Goal: Task Accomplishment & Management: Use online tool/utility

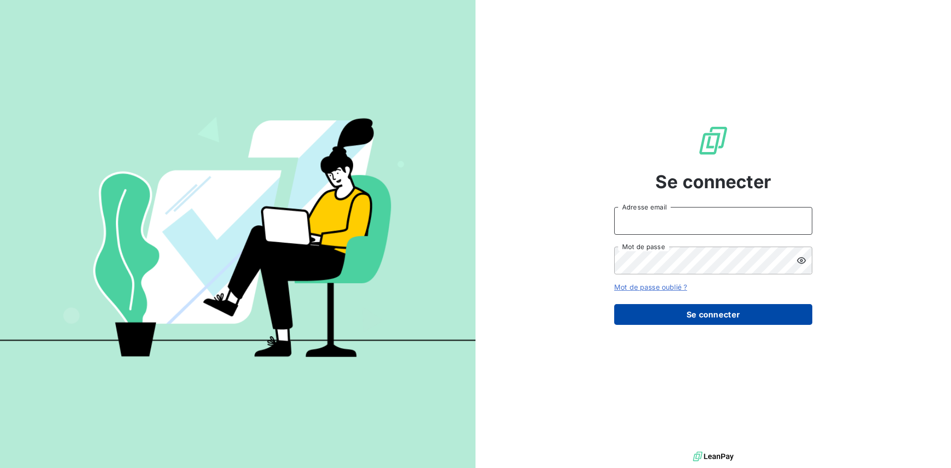
type input "[EMAIL_ADDRESS][DOMAIN_NAME]"
click at [676, 314] on button "Se connecter" at bounding box center [713, 314] width 198 height 21
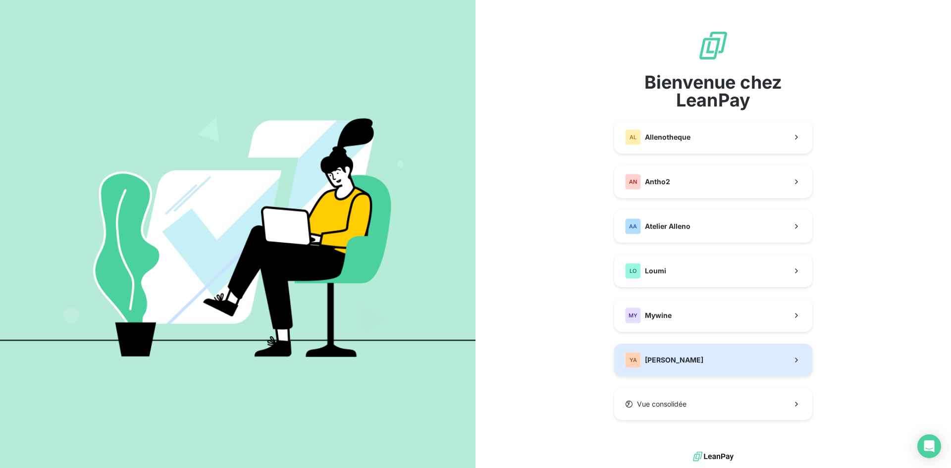
click at [664, 355] on span "[PERSON_NAME]" at bounding box center [674, 360] width 58 height 10
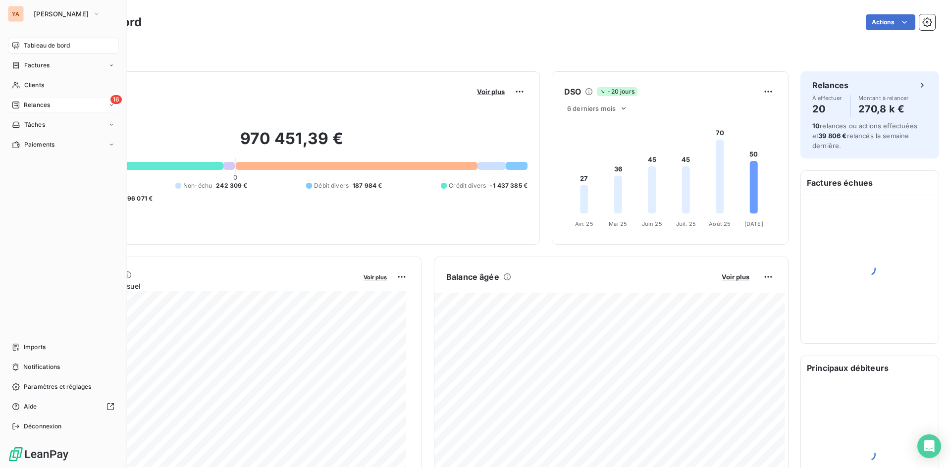
click at [41, 109] on span "Relances" at bounding box center [37, 105] width 26 height 9
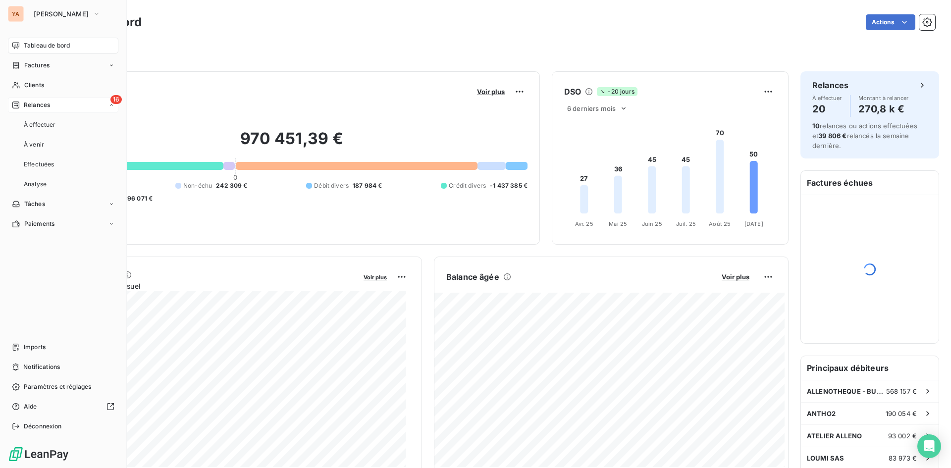
click at [41, 105] on span "Relances" at bounding box center [37, 105] width 26 height 9
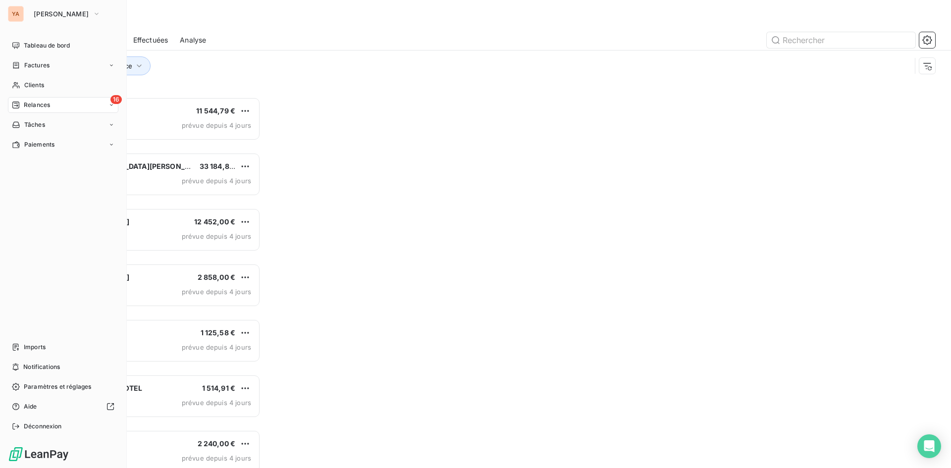
click at [46, 105] on span "Relances" at bounding box center [37, 105] width 26 height 9
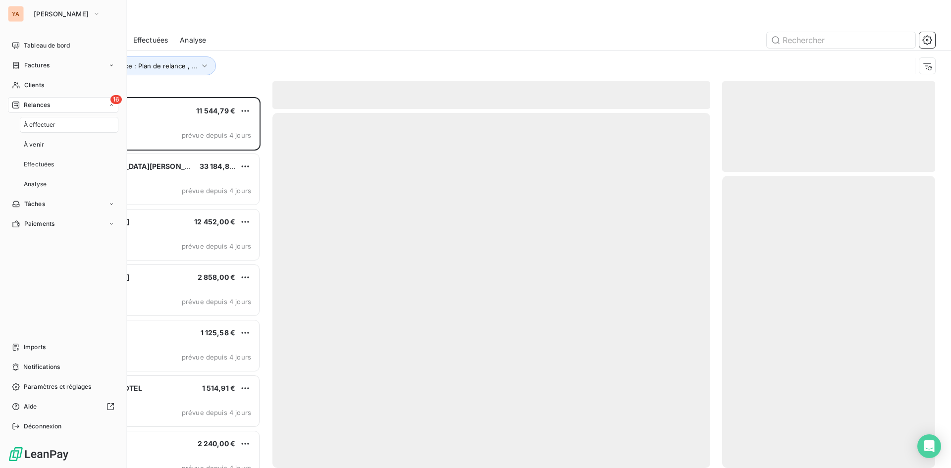
scroll to position [364, 206]
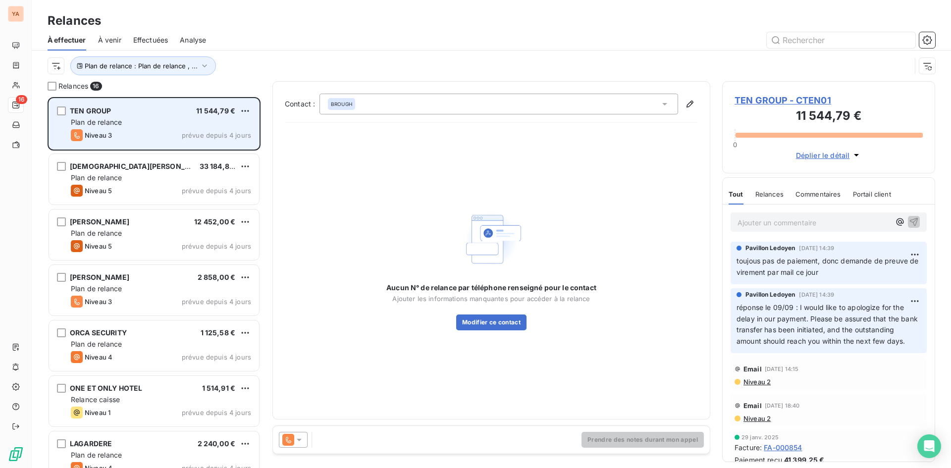
click at [142, 114] on div "TEN GROUP 11 544,79 €" at bounding box center [161, 111] width 180 height 9
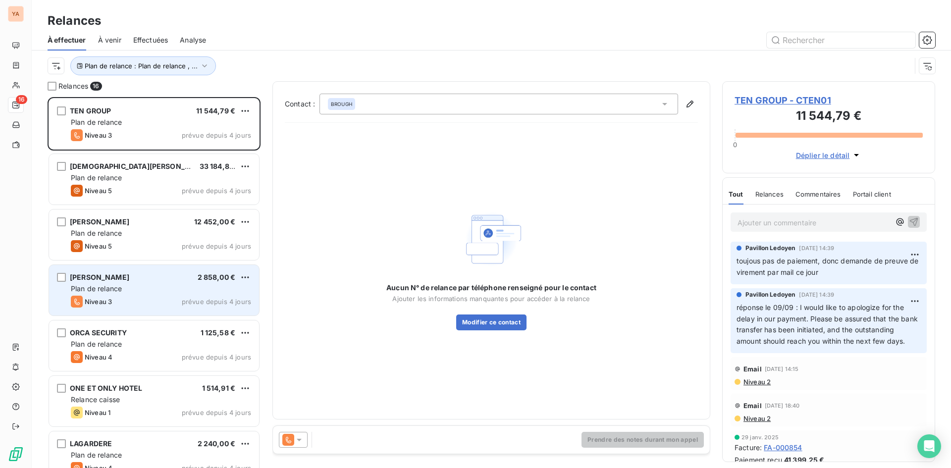
click at [138, 297] on div "Niveau 3 prévue depuis 4 jours" at bounding box center [161, 302] width 180 height 12
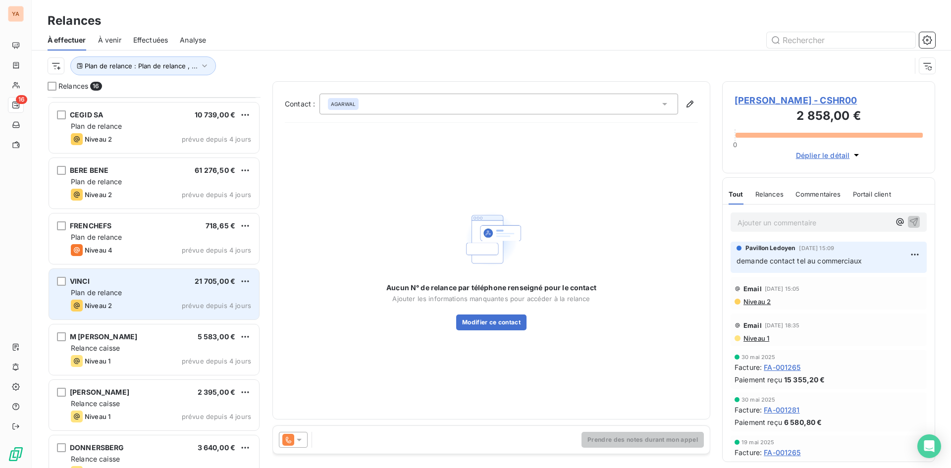
scroll to position [517, 0]
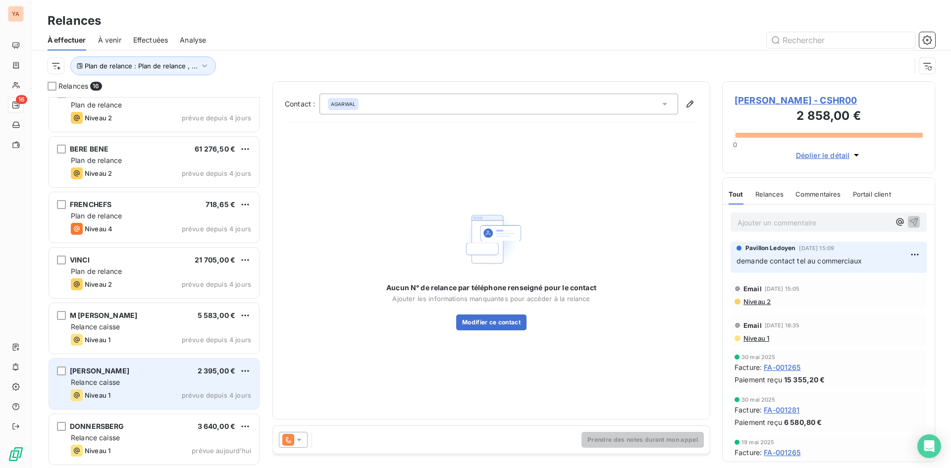
click at [128, 373] on div "[PERSON_NAME] 2 395,00 €" at bounding box center [161, 371] width 180 height 9
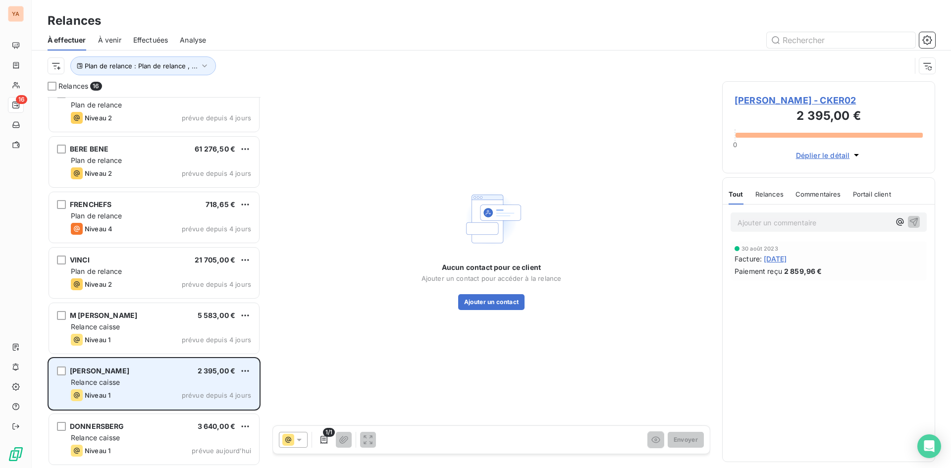
click at [243, 364] on div "[PERSON_NAME] 2 395,00 € Relance caisse Niveau 1 prévue depuis 4 jours" at bounding box center [154, 384] width 210 height 51
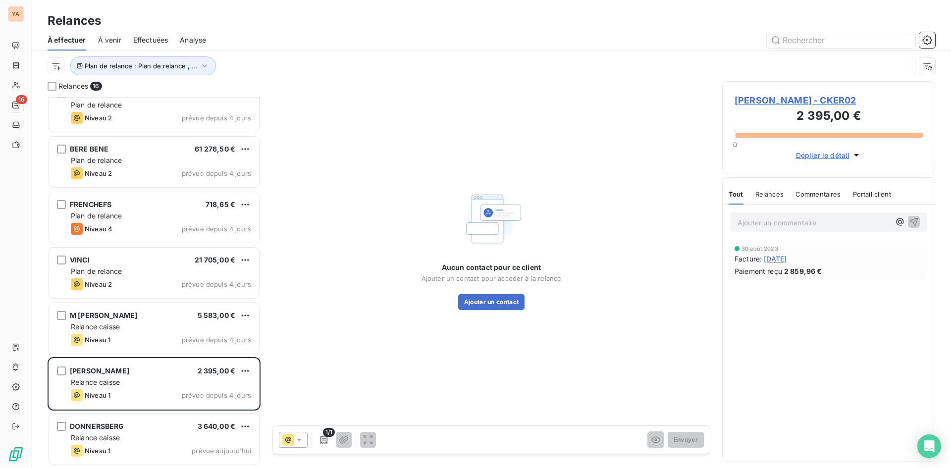
click at [763, 224] on p "Ajouter un commentaire ﻿" at bounding box center [814, 222] width 153 height 12
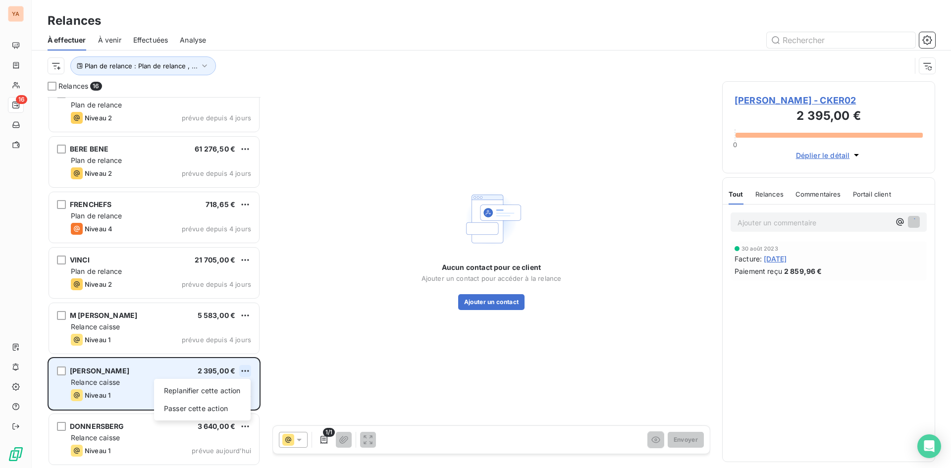
click at [241, 370] on html "YA 16 Relances À effectuer À venir Effectuées Analyse Plan de relance : Plan de…" at bounding box center [475, 234] width 951 height 468
click at [215, 404] on div "Passer cette action" at bounding box center [202, 409] width 89 height 16
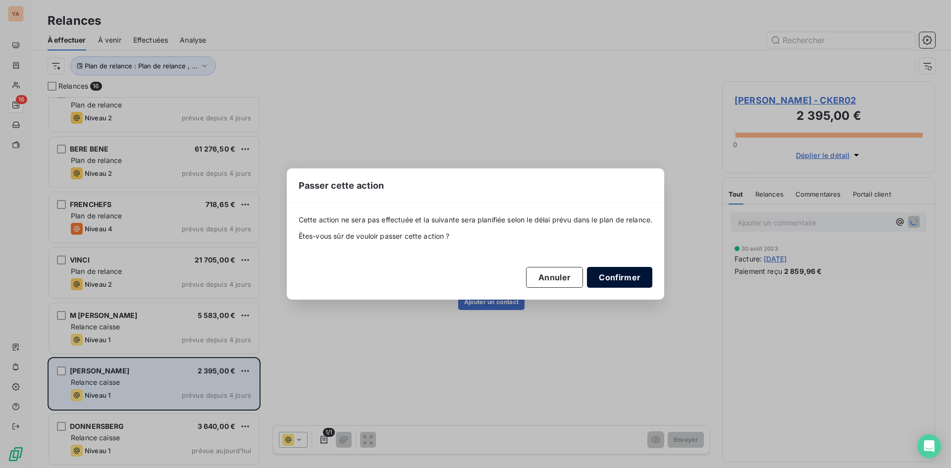
click at [625, 277] on button "Confirmer" at bounding box center [619, 277] width 65 height 21
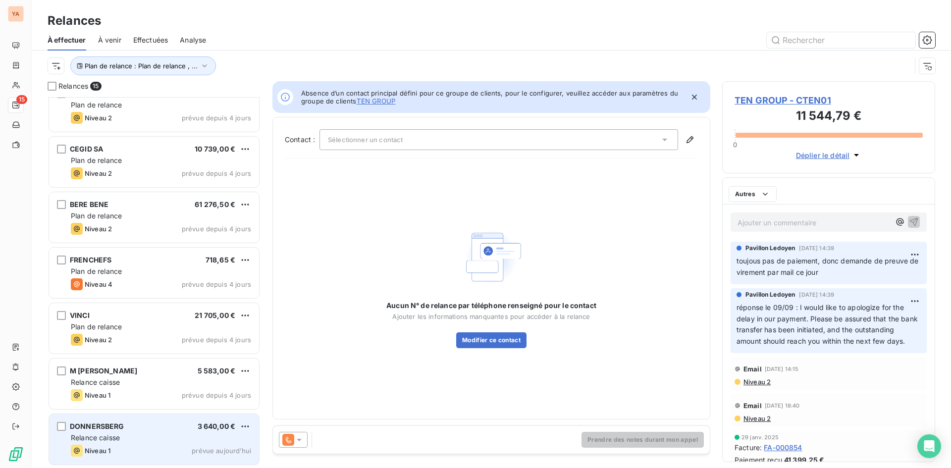
scroll to position [461, 0]
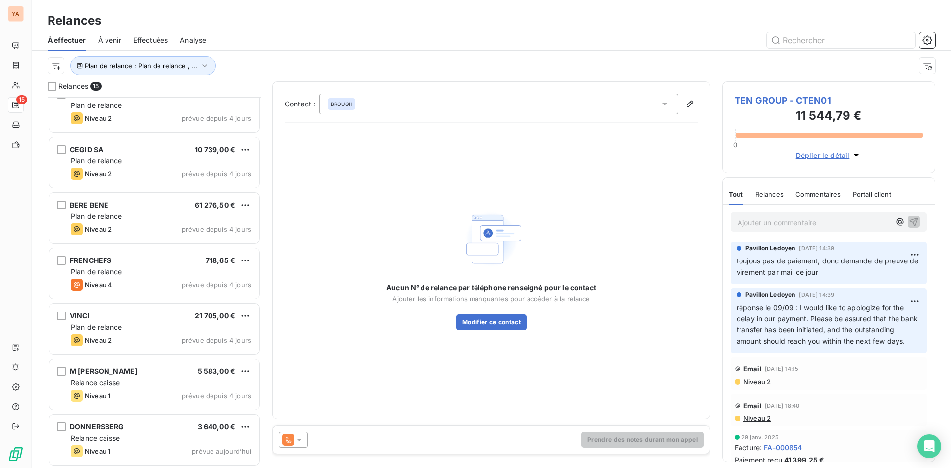
drag, startPoint x: 138, startPoint y: 426, endPoint x: 157, endPoint y: 426, distance: 18.3
click at [139, 426] on div "DONNERSBERG 3 640,00 €" at bounding box center [161, 427] width 180 height 9
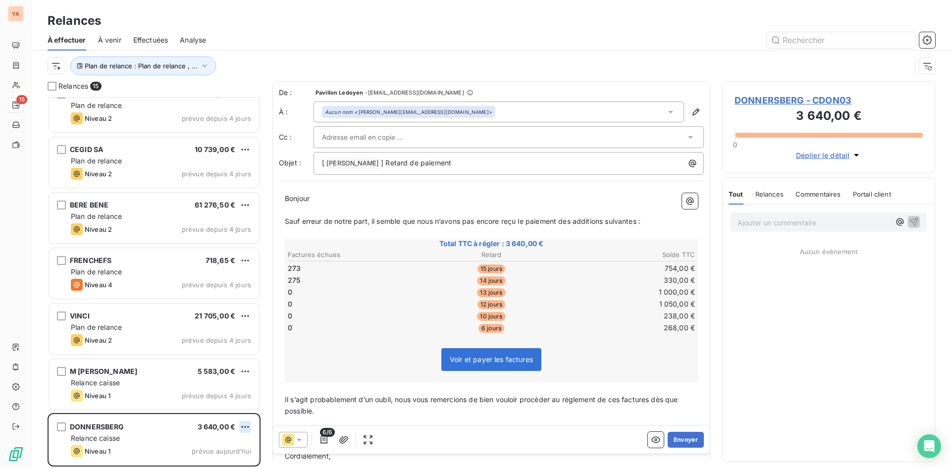
click at [245, 423] on html "YA 15 Relances À effectuer À venir Effectuées Analyse Plan de relance : Plan de…" at bounding box center [475, 234] width 951 height 468
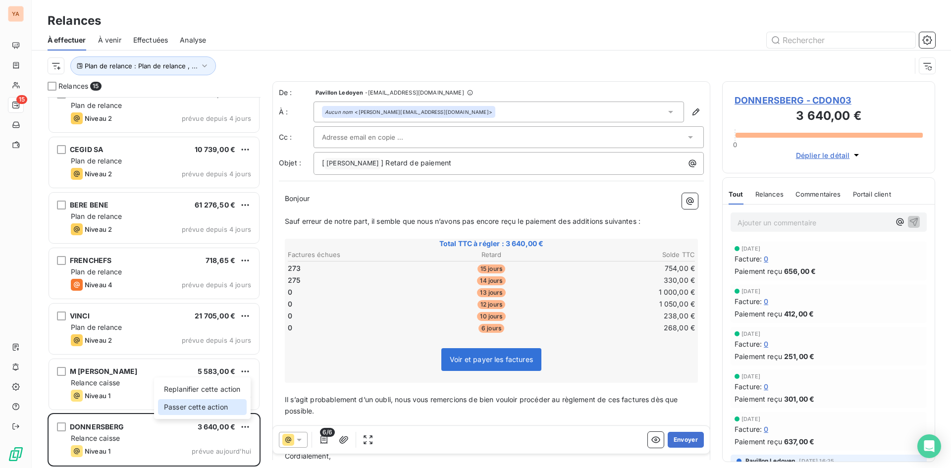
click at [197, 404] on div "Passer cette action" at bounding box center [202, 407] width 89 height 16
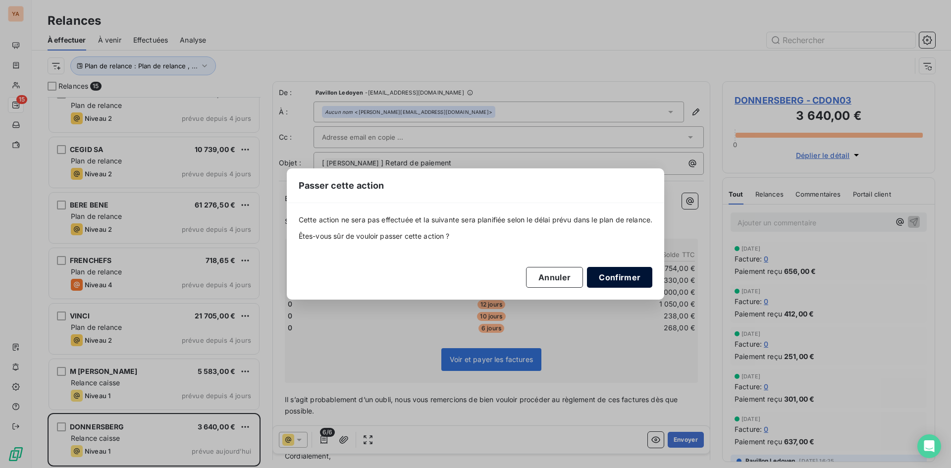
click at [618, 278] on button "Confirmer" at bounding box center [619, 277] width 65 height 21
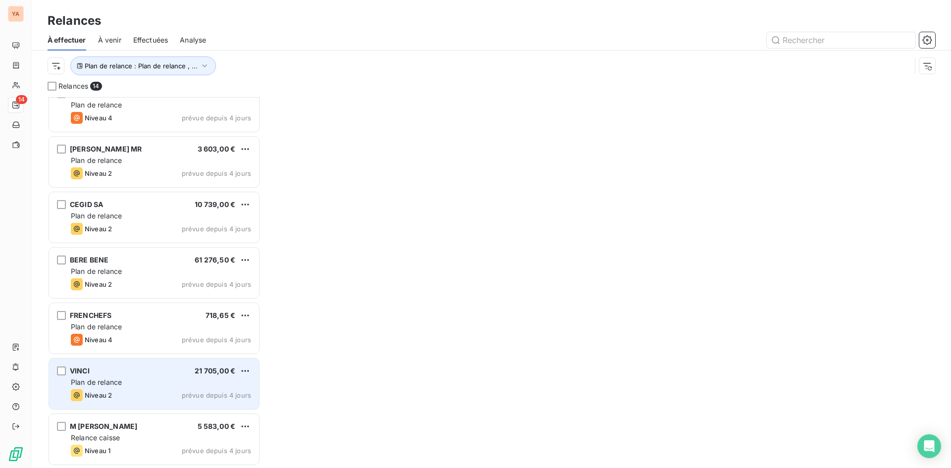
scroll to position [406, 0]
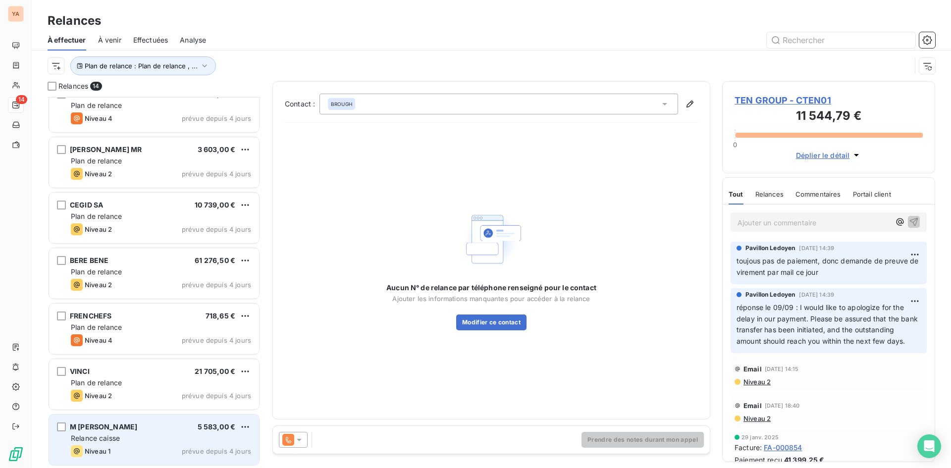
click at [137, 429] on span "M [PERSON_NAME]" at bounding box center [103, 427] width 67 height 8
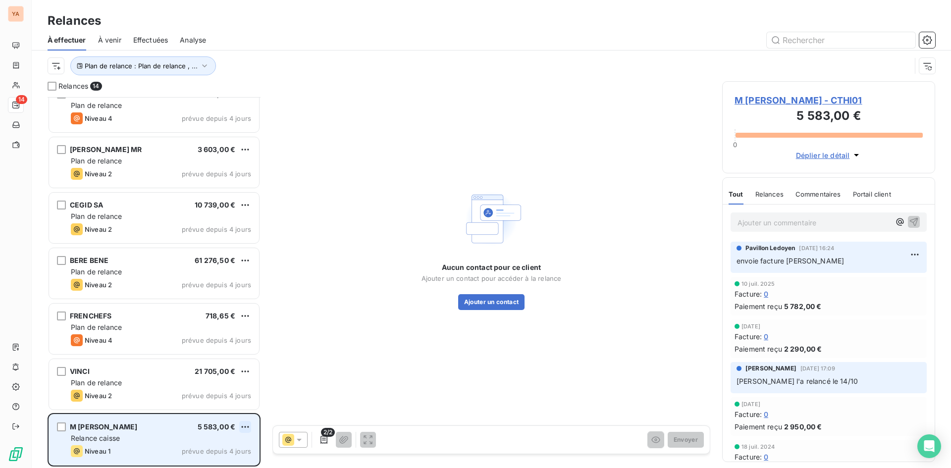
click at [242, 427] on html "YA 14 Relances À effectuer À venir Effectuées Analyse Plan de relance : Plan de…" at bounding box center [475, 234] width 951 height 468
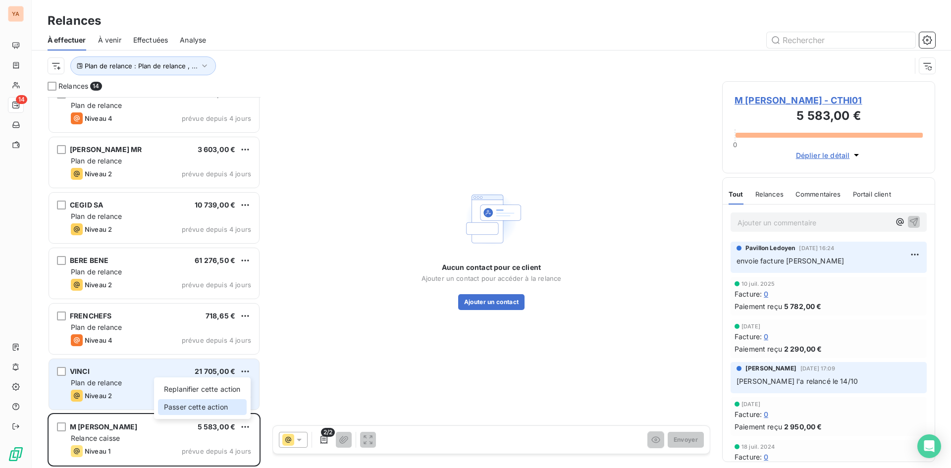
click at [211, 408] on div "Passer cette action" at bounding box center [202, 407] width 89 height 16
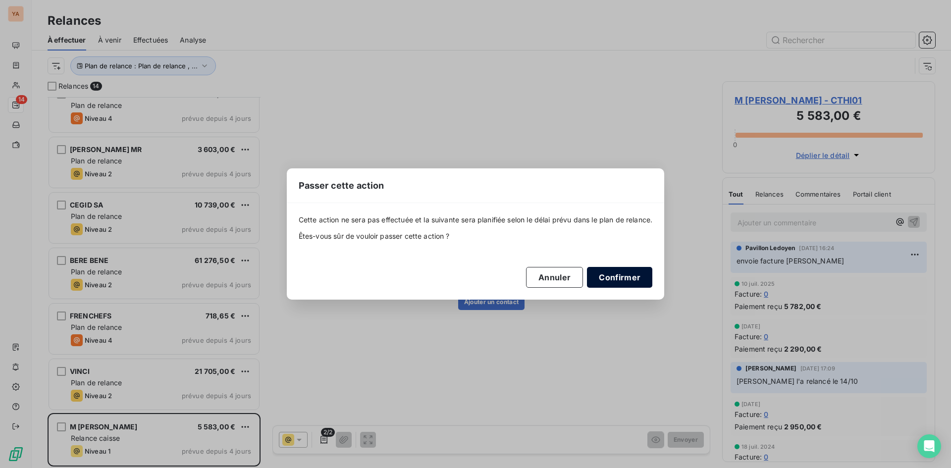
click at [632, 274] on button "Confirmer" at bounding box center [619, 277] width 65 height 21
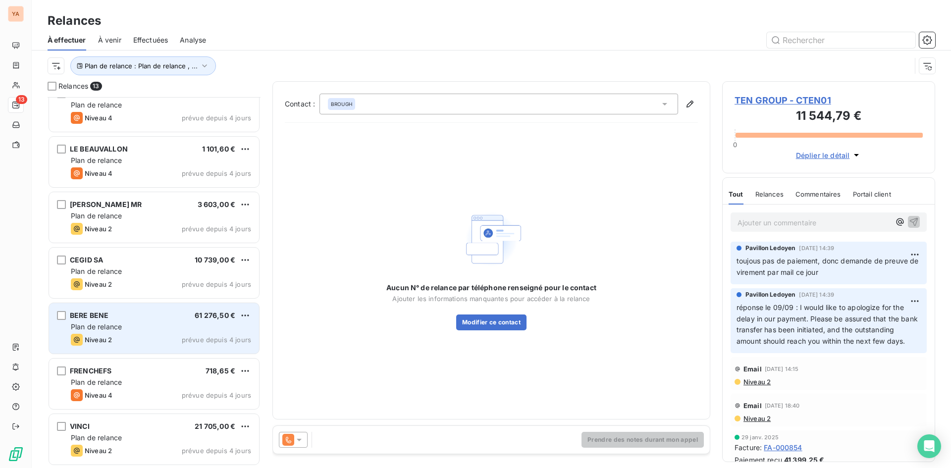
scroll to position [350, 0]
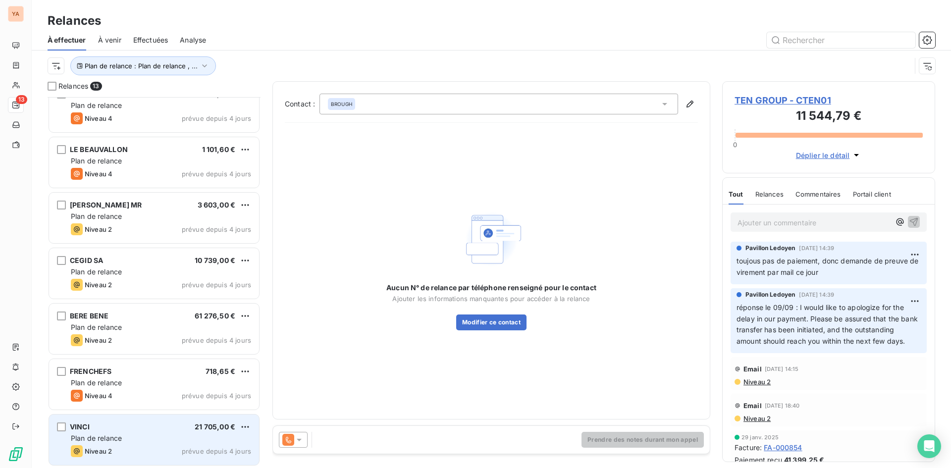
click at [118, 441] on span "Plan de relance" at bounding box center [96, 438] width 51 height 8
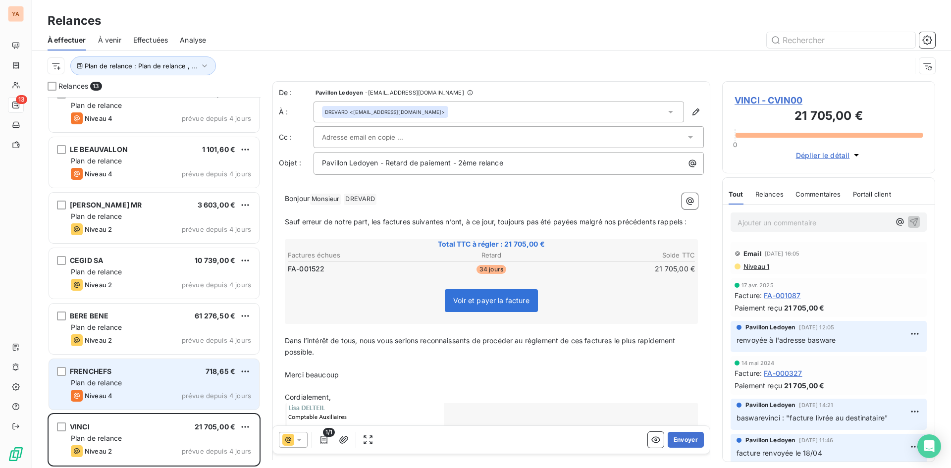
click at [140, 375] on div "FRENCHEFS 718,65 €" at bounding box center [161, 371] width 180 height 9
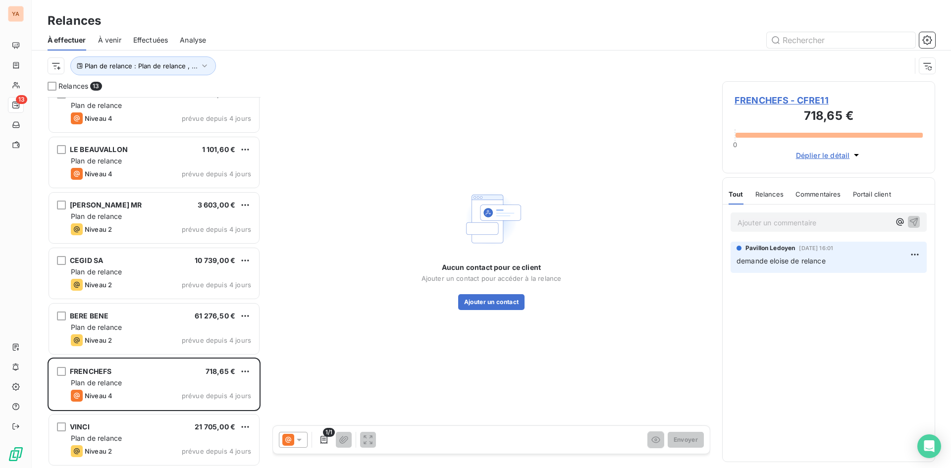
click at [786, 225] on p "Ajouter un commentaire ﻿" at bounding box center [814, 222] width 153 height 12
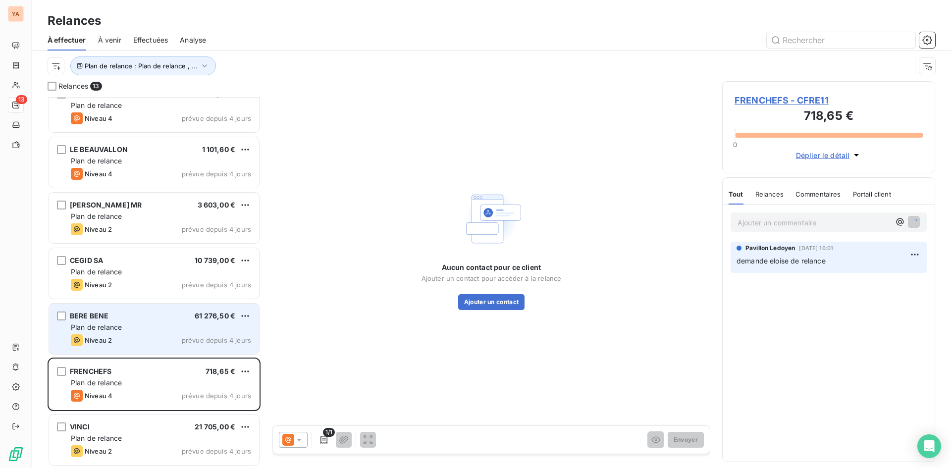
click at [141, 329] on div "Plan de relance" at bounding box center [161, 327] width 180 height 10
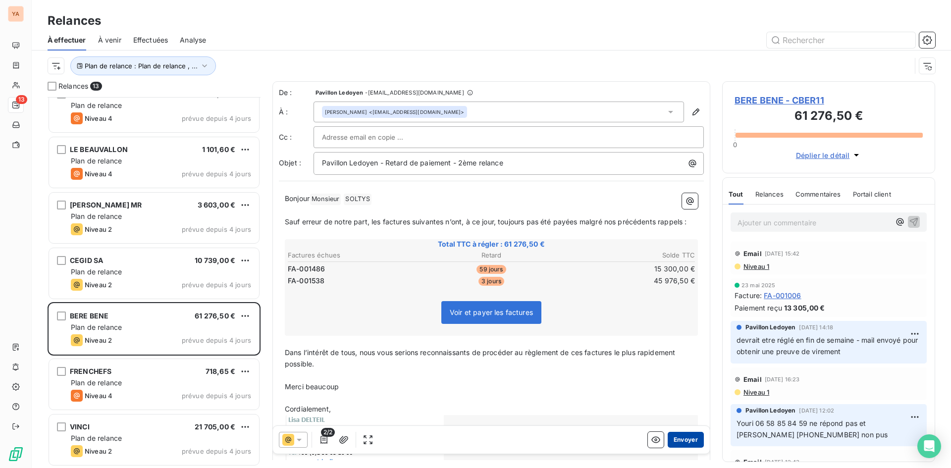
click at [685, 435] on button "Envoyer" at bounding box center [686, 440] width 36 height 16
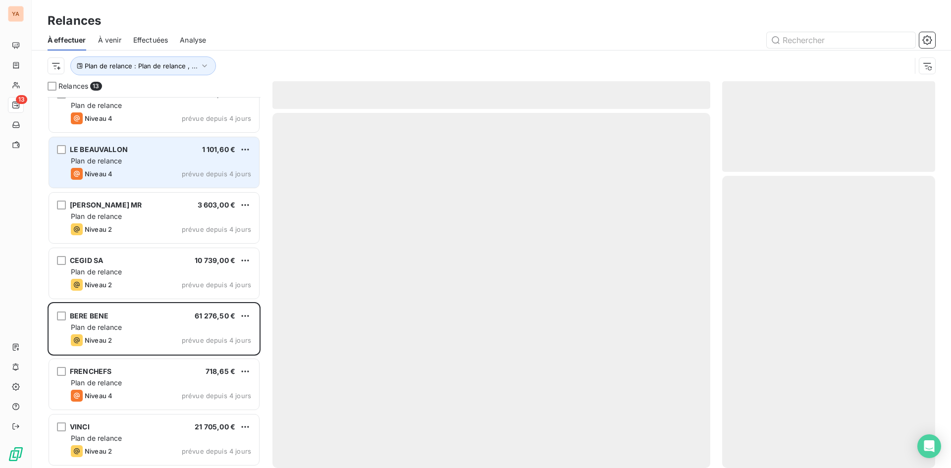
scroll to position [295, 0]
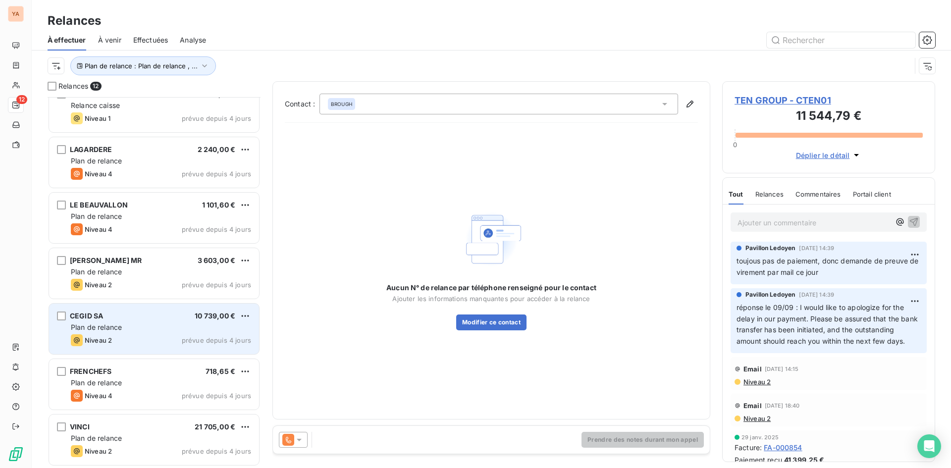
click at [132, 324] on div "Plan de relance" at bounding box center [161, 327] width 180 height 10
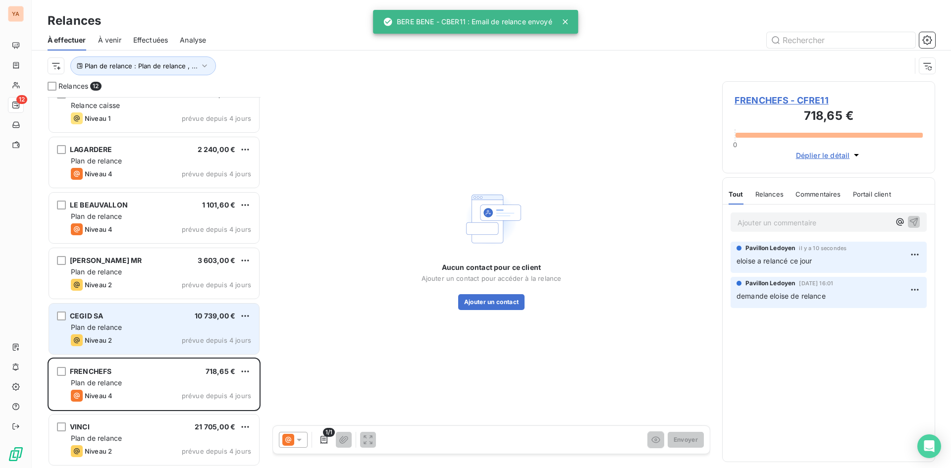
click at [139, 333] on div "CEGID SA 10 739,00 € Plan de relance Niveau 2 prévue depuis 4 jours" at bounding box center [154, 329] width 210 height 51
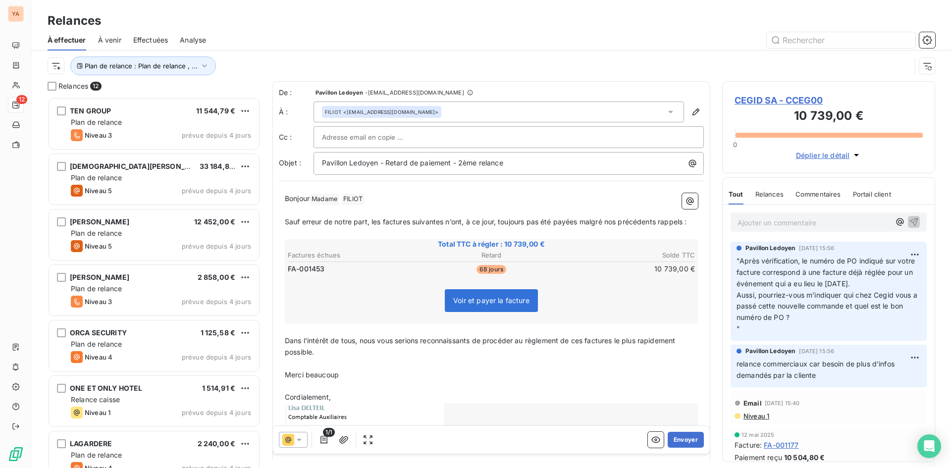
click at [156, 43] on span "Effectuées" at bounding box center [150, 40] width 35 height 10
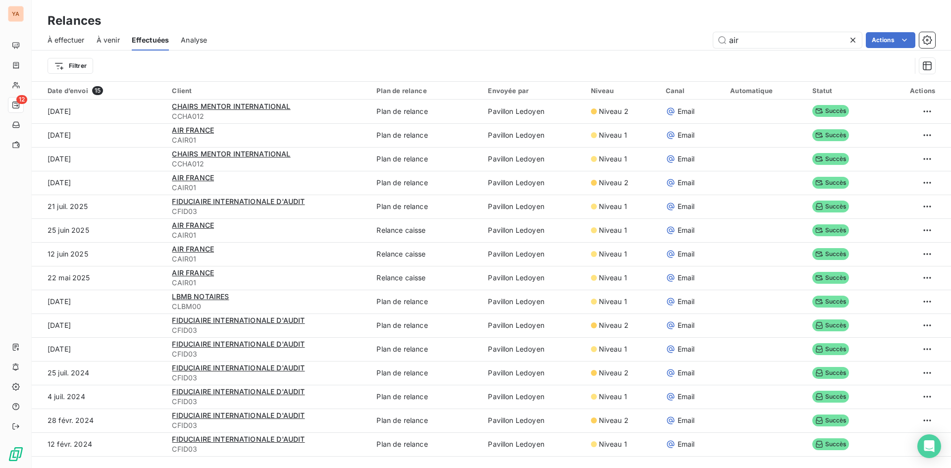
drag, startPoint x: 751, startPoint y: 39, endPoint x: 703, endPoint y: 34, distance: 48.3
click at [703, 34] on div "air Actions" at bounding box center [577, 40] width 716 height 16
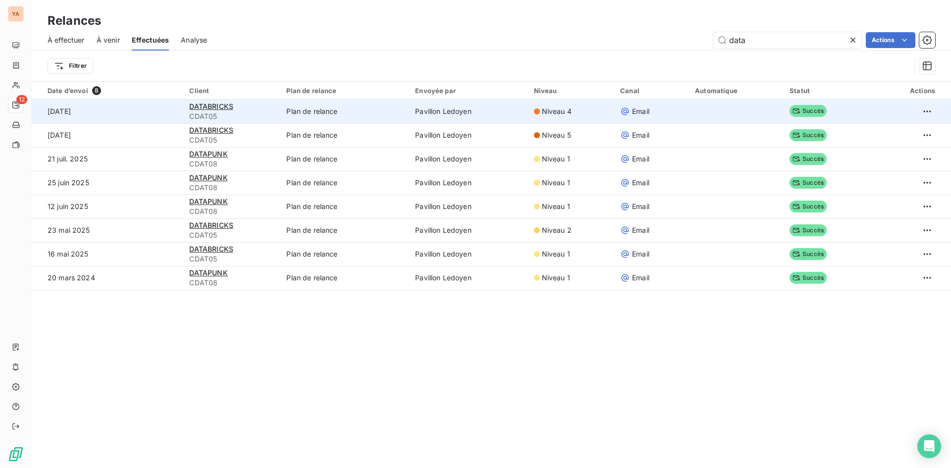
click at [738, 114] on td at bounding box center [736, 112] width 95 height 24
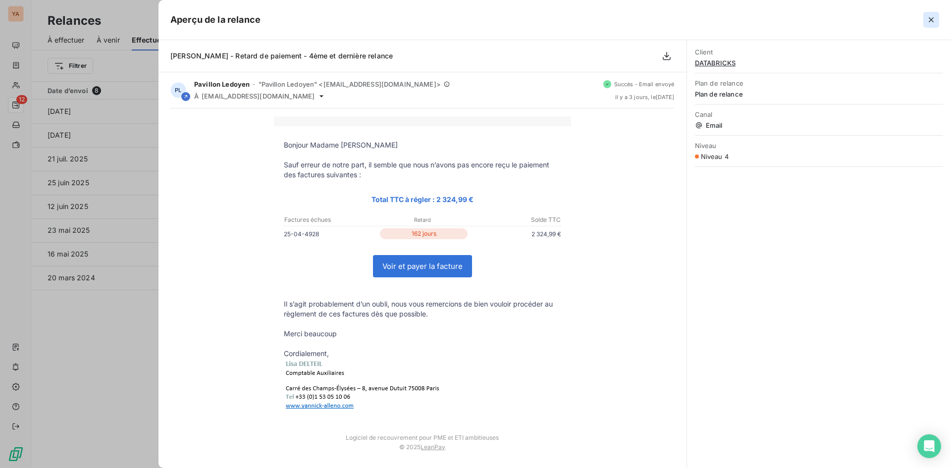
click at [930, 22] on icon "button" at bounding box center [931, 19] width 5 height 5
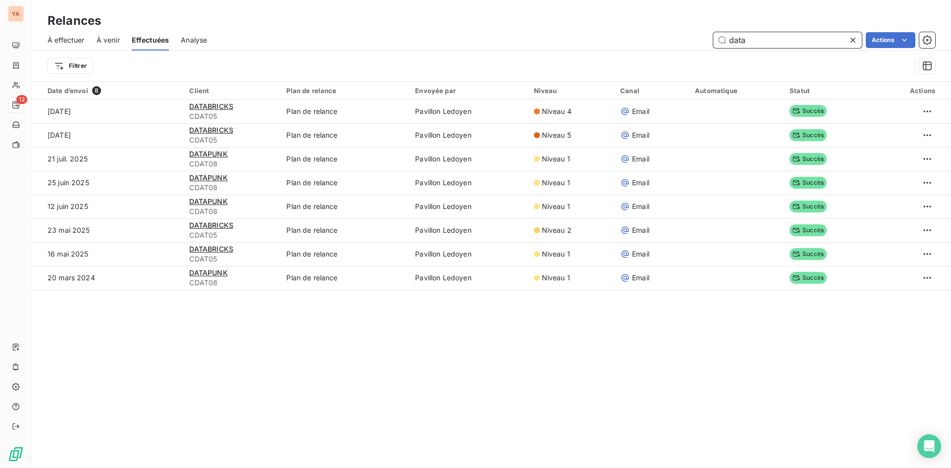
drag, startPoint x: 756, startPoint y: 41, endPoint x: 587, endPoint y: 31, distance: 169.7
click at [587, 31] on div "À effectuer À venir Effectuées Analyse data Actions" at bounding box center [491, 40] width 919 height 21
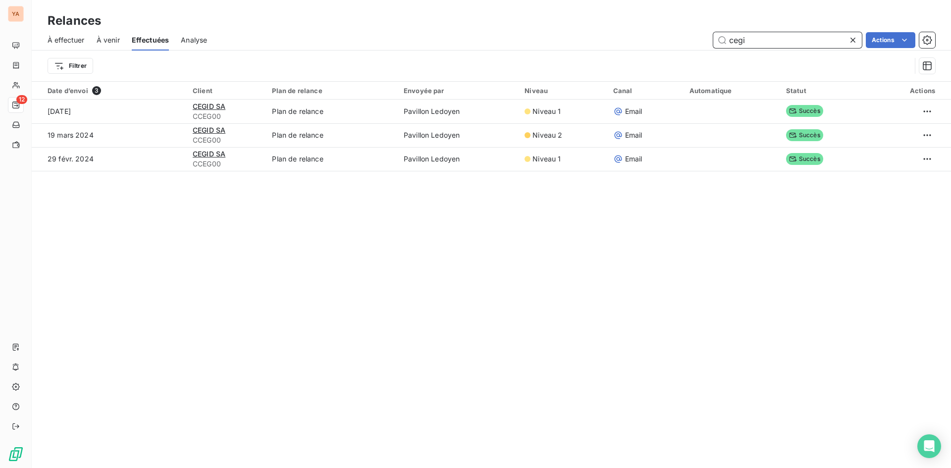
drag, startPoint x: 748, startPoint y: 44, endPoint x: 687, endPoint y: 41, distance: 61.0
click at [687, 41] on div "cegi Actions" at bounding box center [577, 40] width 716 height 16
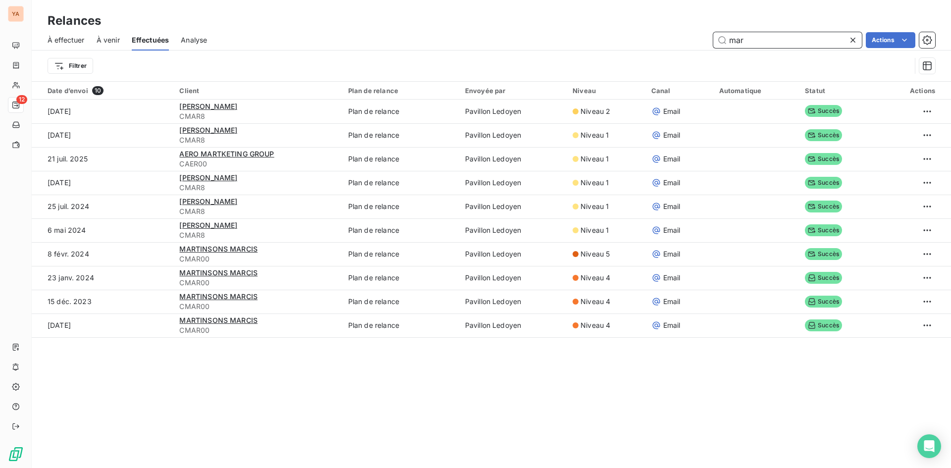
drag, startPoint x: 757, startPoint y: 40, endPoint x: 635, endPoint y: 27, distance: 123.5
click at [635, 27] on div "Relances À effectuer À venir Effectuées Analyse mar Actions Filtrer" at bounding box center [491, 40] width 919 height 81
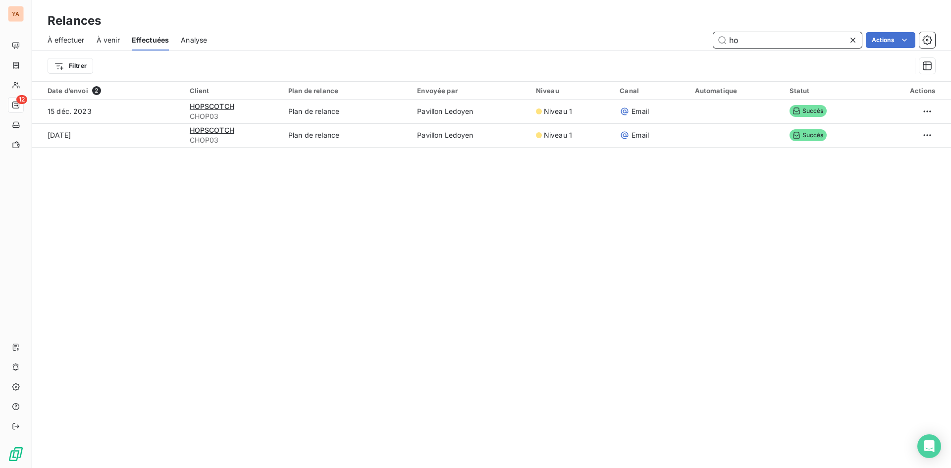
type input "h"
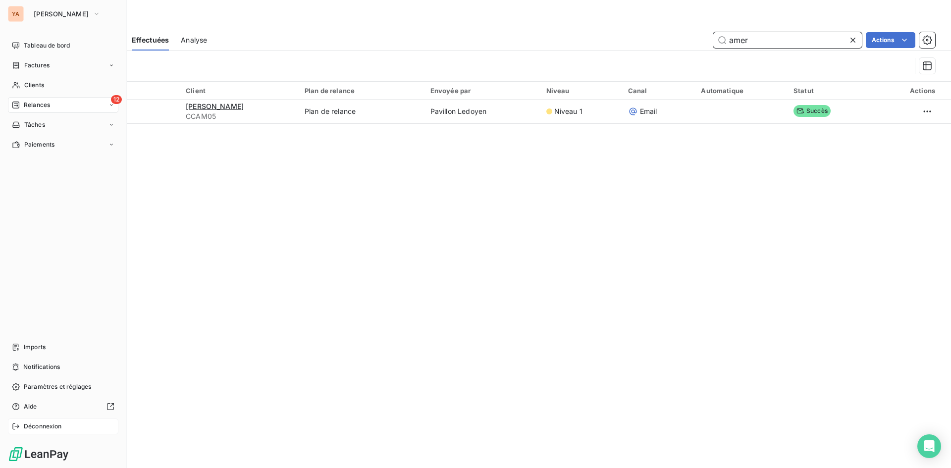
type input "amer"
click at [38, 431] on div "Déconnexion" at bounding box center [63, 427] width 110 height 16
